Goal: Information Seeking & Learning: Learn about a topic

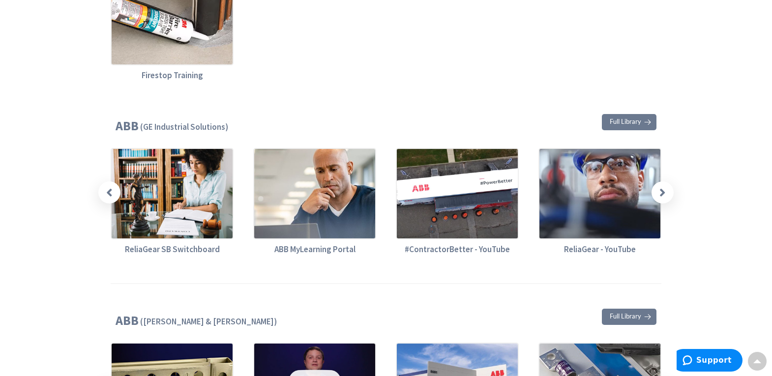
scroll to position [492, 0]
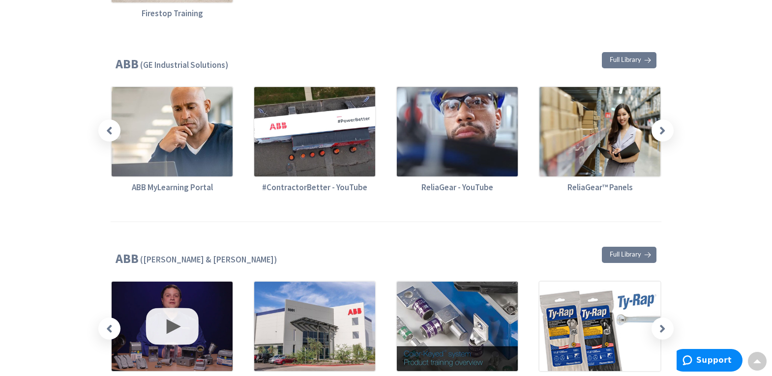
click at [109, 131] on icon at bounding box center [109, 130] width 6 height 12
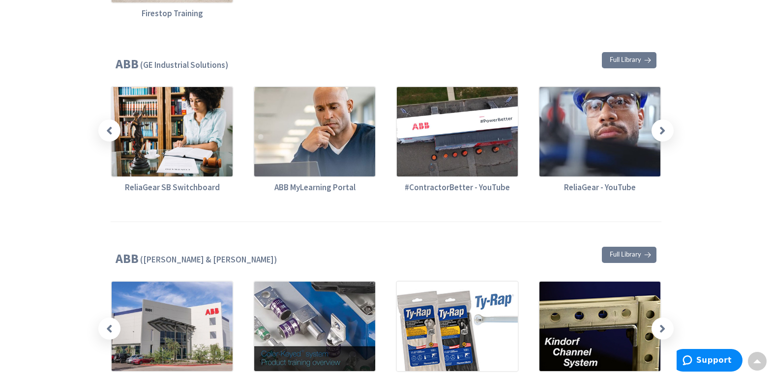
click at [665, 134] on icon at bounding box center [662, 130] width 6 height 12
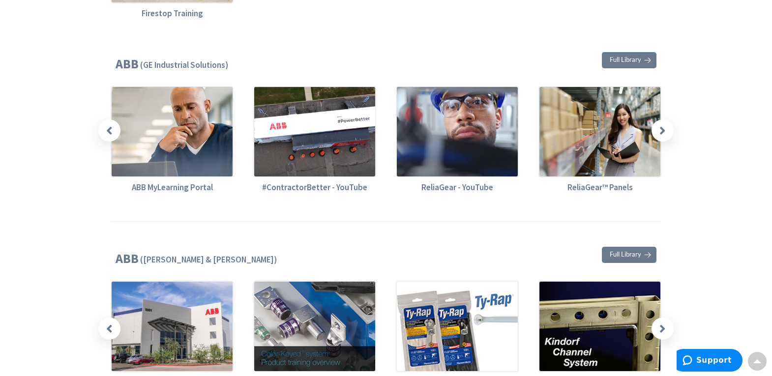
click at [665, 134] on icon at bounding box center [662, 130] width 6 height 12
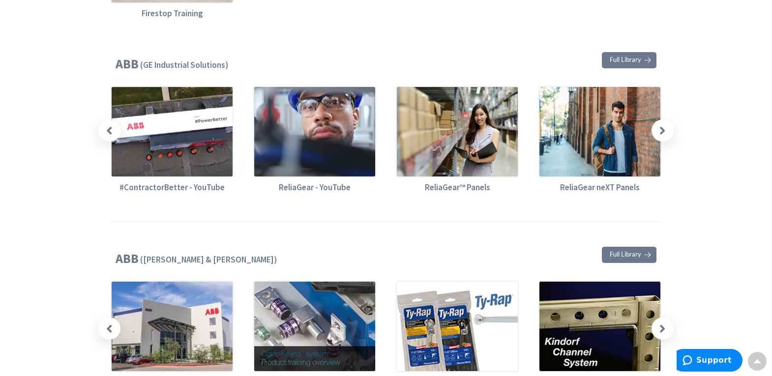
click at [665, 134] on icon at bounding box center [662, 130] width 6 height 12
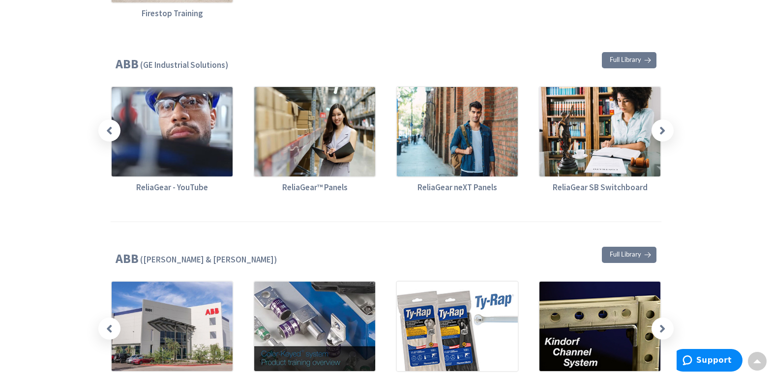
click at [665, 134] on icon at bounding box center [662, 130] width 6 height 12
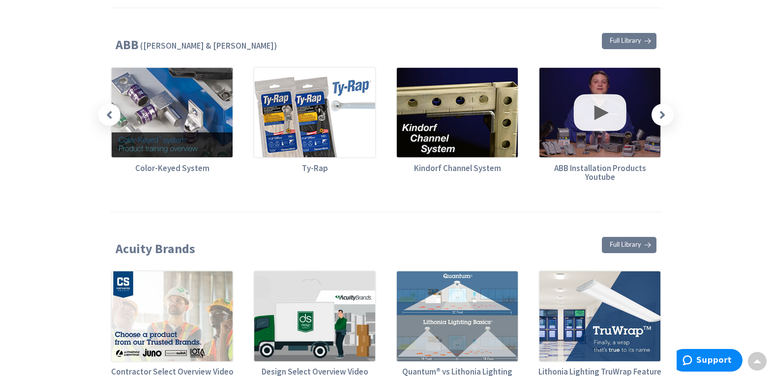
scroll to position [688, 0]
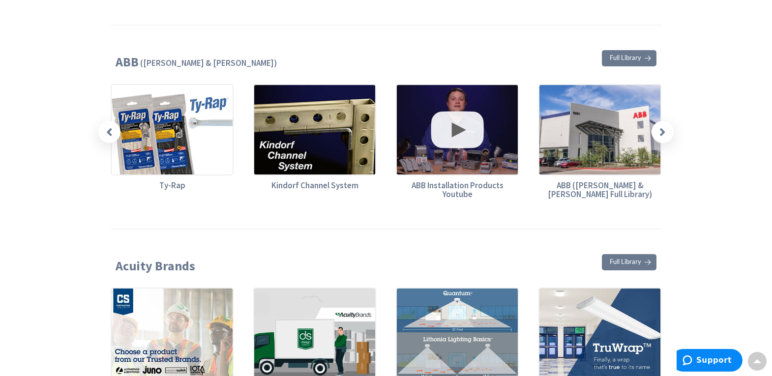
click at [449, 137] on img at bounding box center [457, 129] width 123 height 91
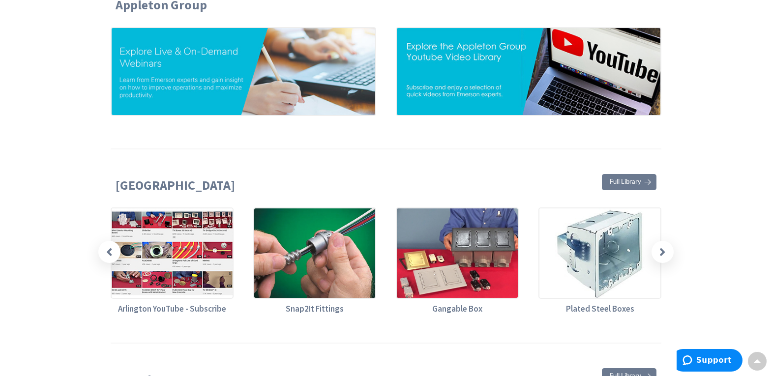
scroll to position [1131, 0]
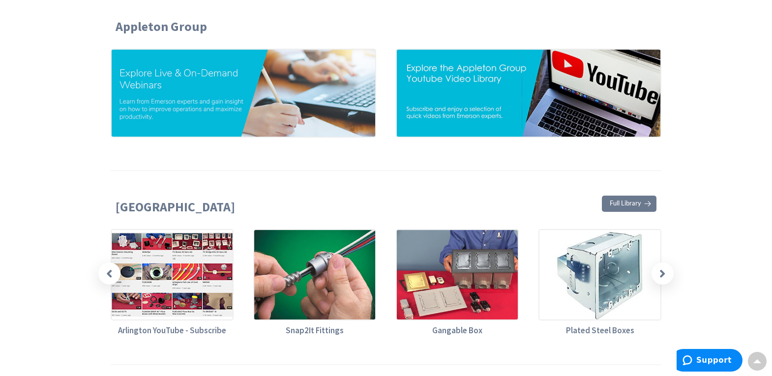
drag, startPoint x: 383, startPoint y: 194, endPoint x: 338, endPoint y: 237, distance: 61.9
drag, startPoint x: 338, startPoint y: 237, endPoint x: 207, endPoint y: 174, distance: 146.0
click at [207, 174] on section "[GEOGRAPHIC_DATA] Full Library" at bounding box center [386, 199] width 551 height 59
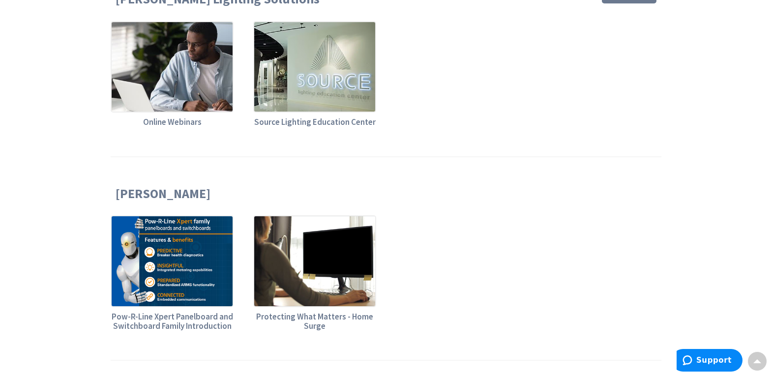
scroll to position [1721, 0]
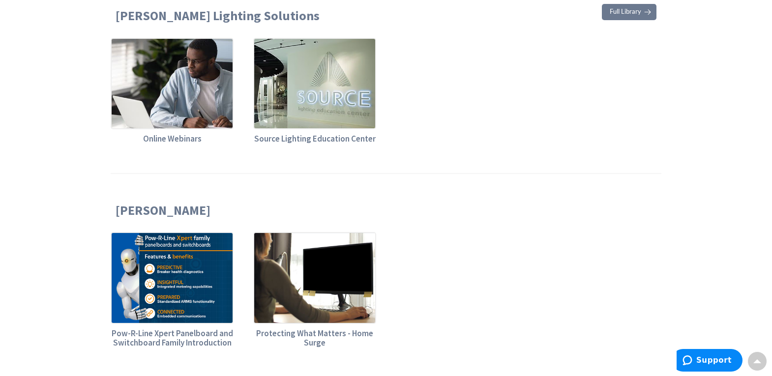
drag, startPoint x: 200, startPoint y: 226, endPoint x: 190, endPoint y: 245, distance: 21.8
drag, startPoint x: 190, startPoint y: 245, endPoint x: 404, endPoint y: 221, distance: 215.2
click at [404, 232] on div "Pow-R-Line Xpert Panelboard and Switchboard Family Introduction Protecting What…" at bounding box center [386, 289] width 570 height 115
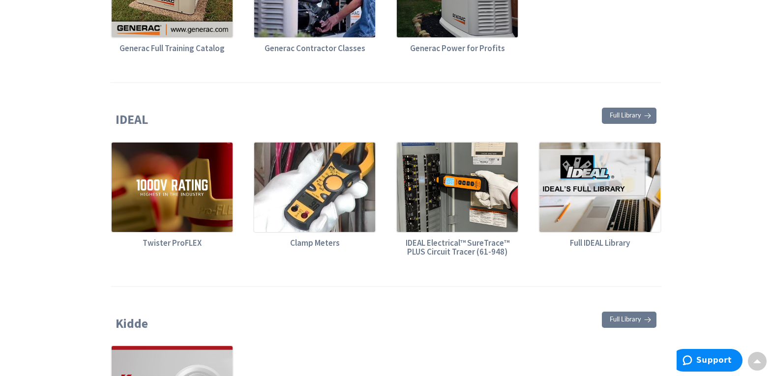
scroll to position [2213, 0]
